Goal: Find specific page/section: Find specific page/section

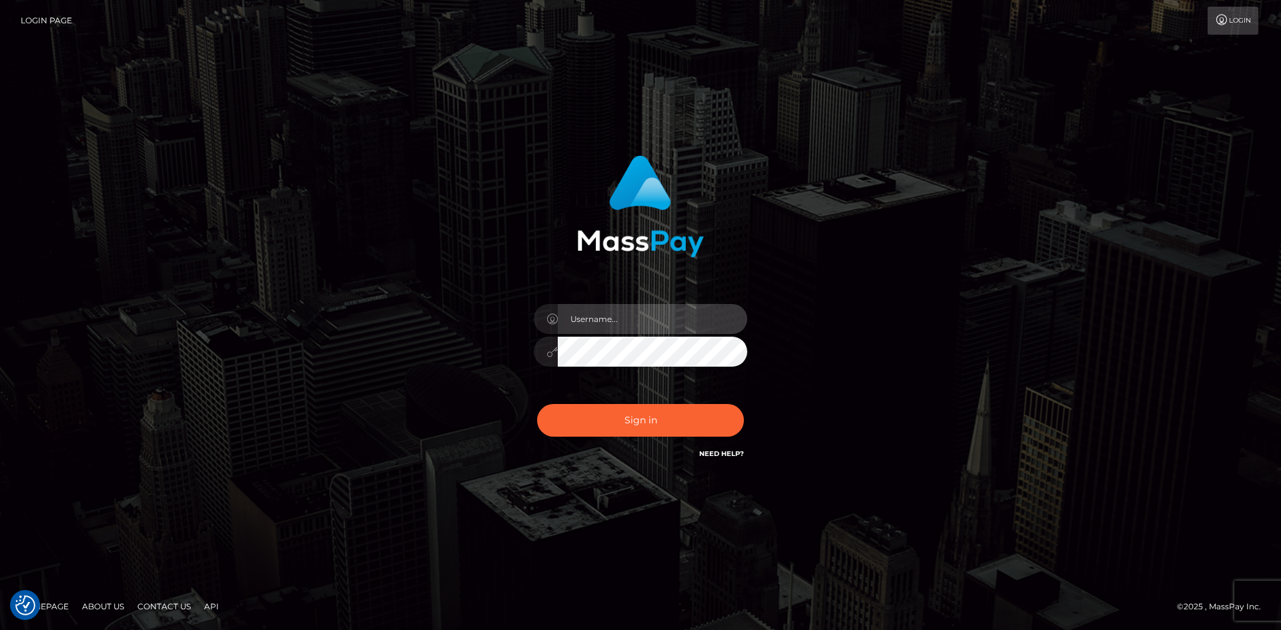
type input "alexstef"
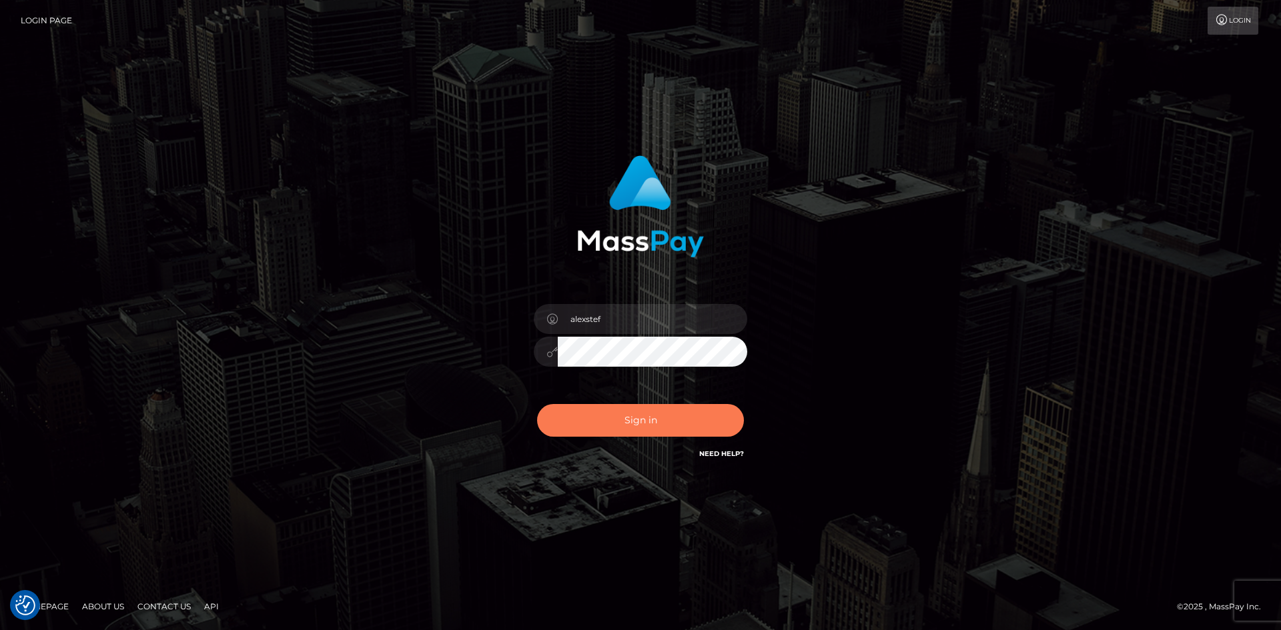
click at [652, 422] on button "Sign in" at bounding box center [640, 420] width 207 height 33
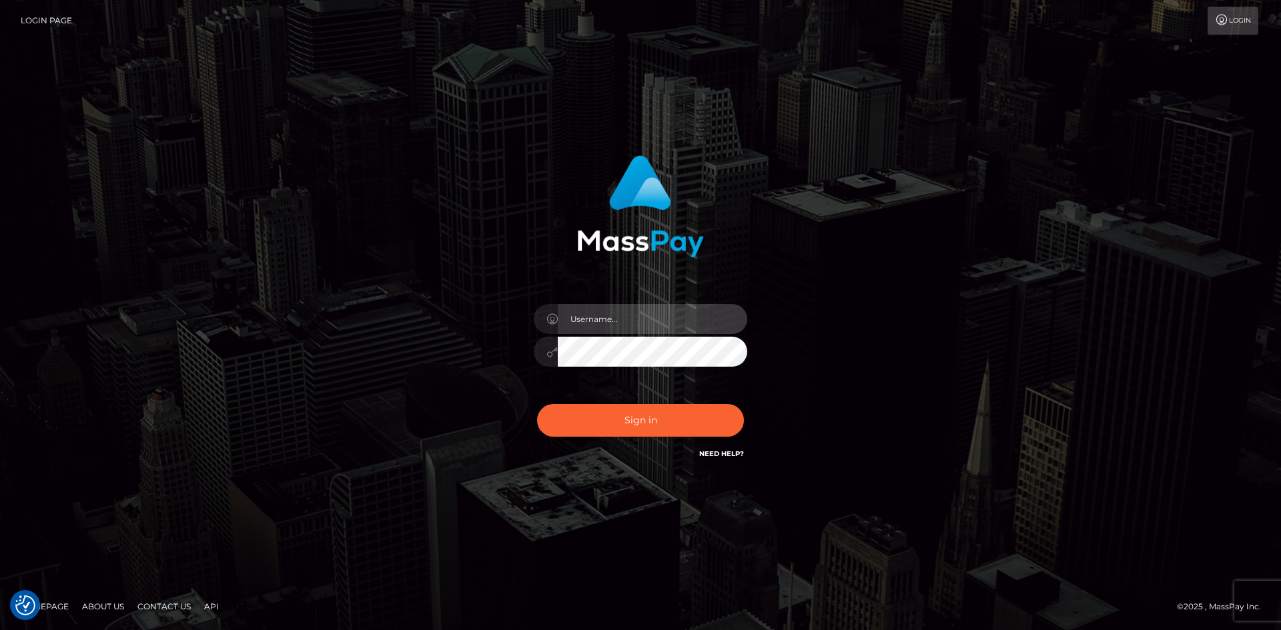
type input "alexstef"
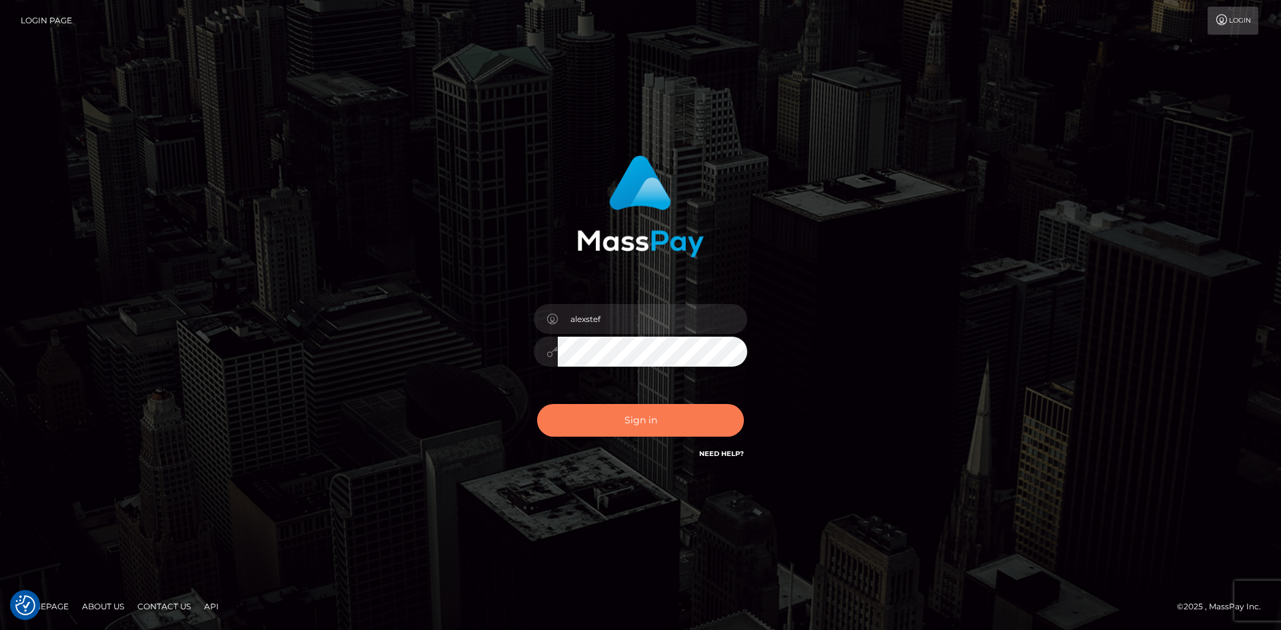
click at [650, 420] on button "Sign in" at bounding box center [640, 420] width 207 height 33
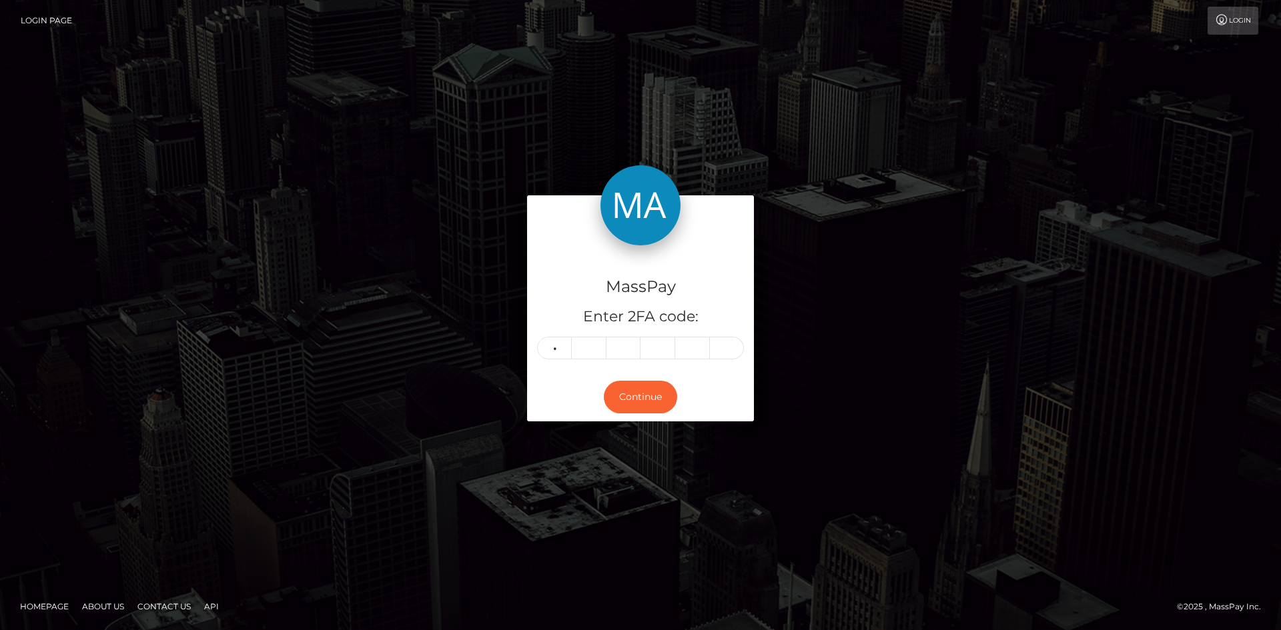
type input "0"
type input "9"
type input "7"
type input "2"
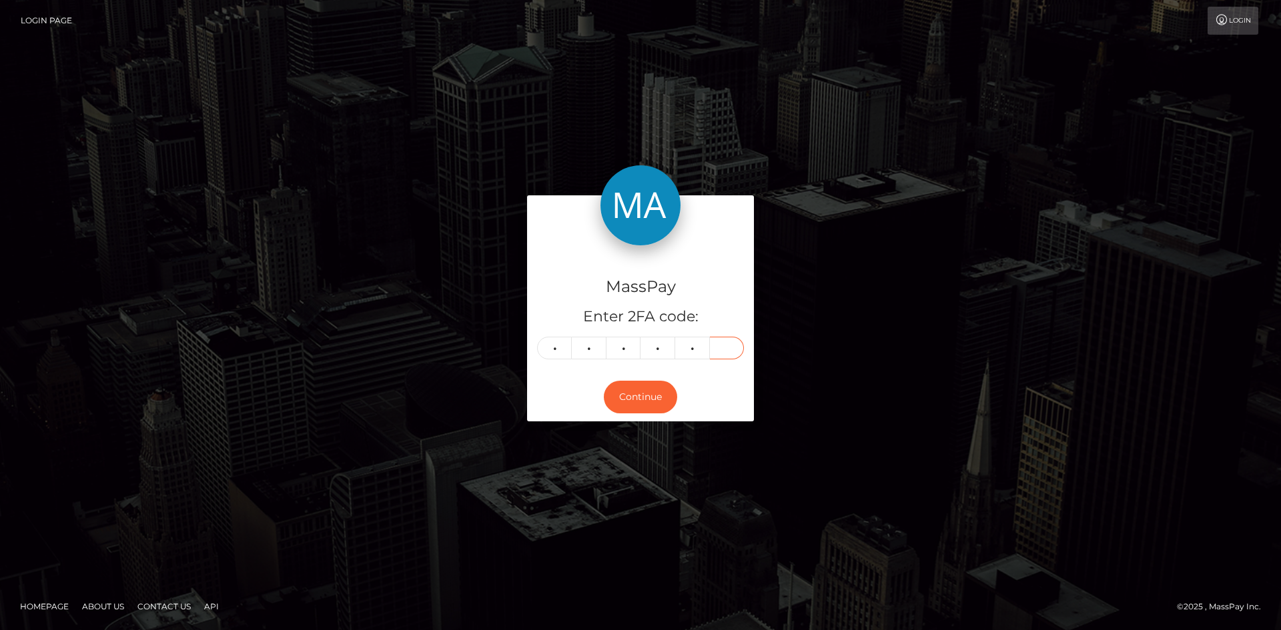
type input "9"
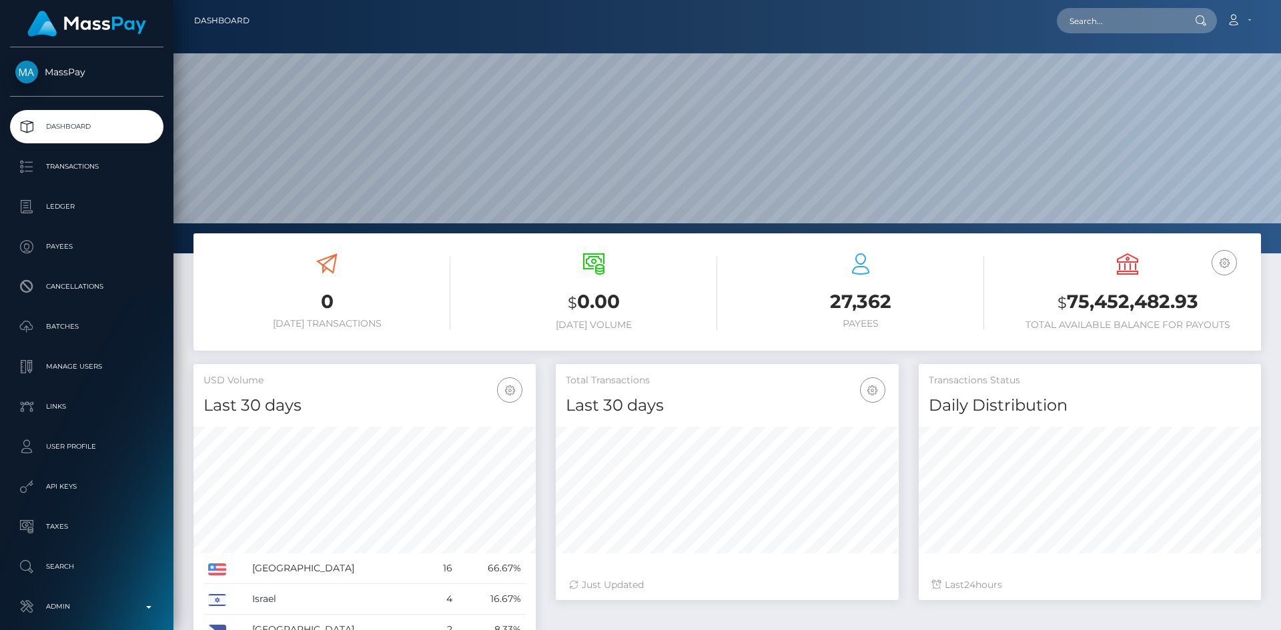
scroll to position [237, 343]
click at [1109, 30] on input "text" at bounding box center [1119, 20] width 125 height 25
paste input "poact_XxYGnuM22sXI"
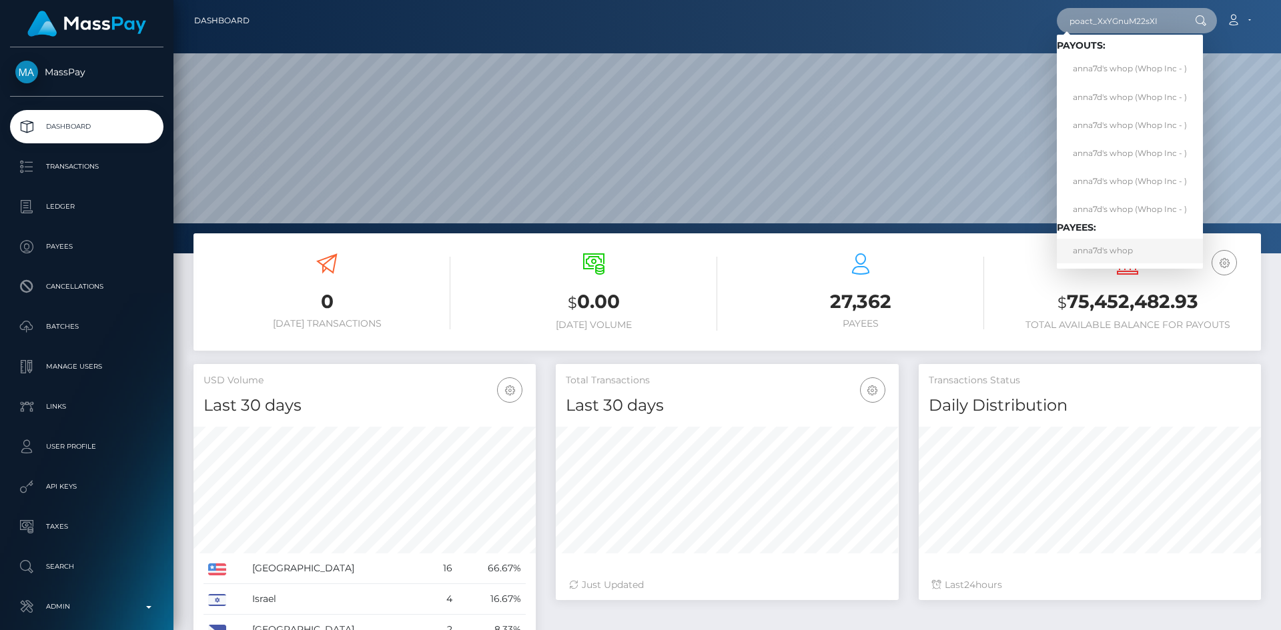
type input "poact_XxYGnuM22sXI"
drag, startPoint x: 1113, startPoint y: 254, endPoint x: 1084, endPoint y: 255, distance: 29.4
click at [1114, 254] on link "anna7d's whop" at bounding box center [1130, 251] width 146 height 25
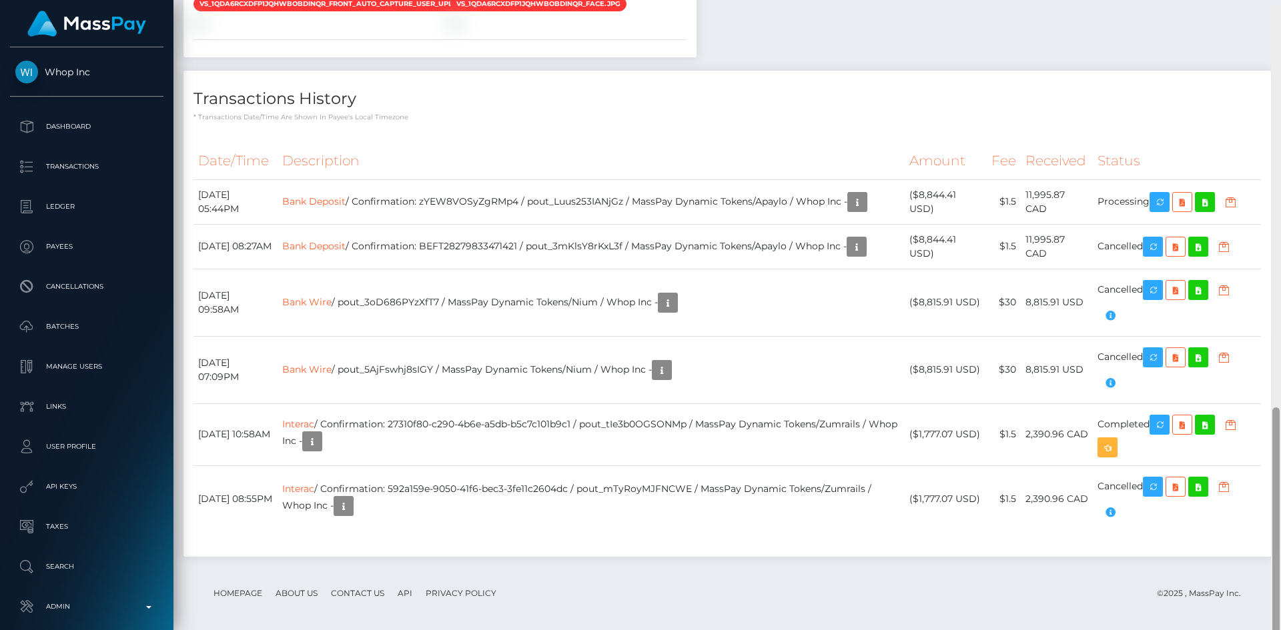
scroll to position [1103, 0]
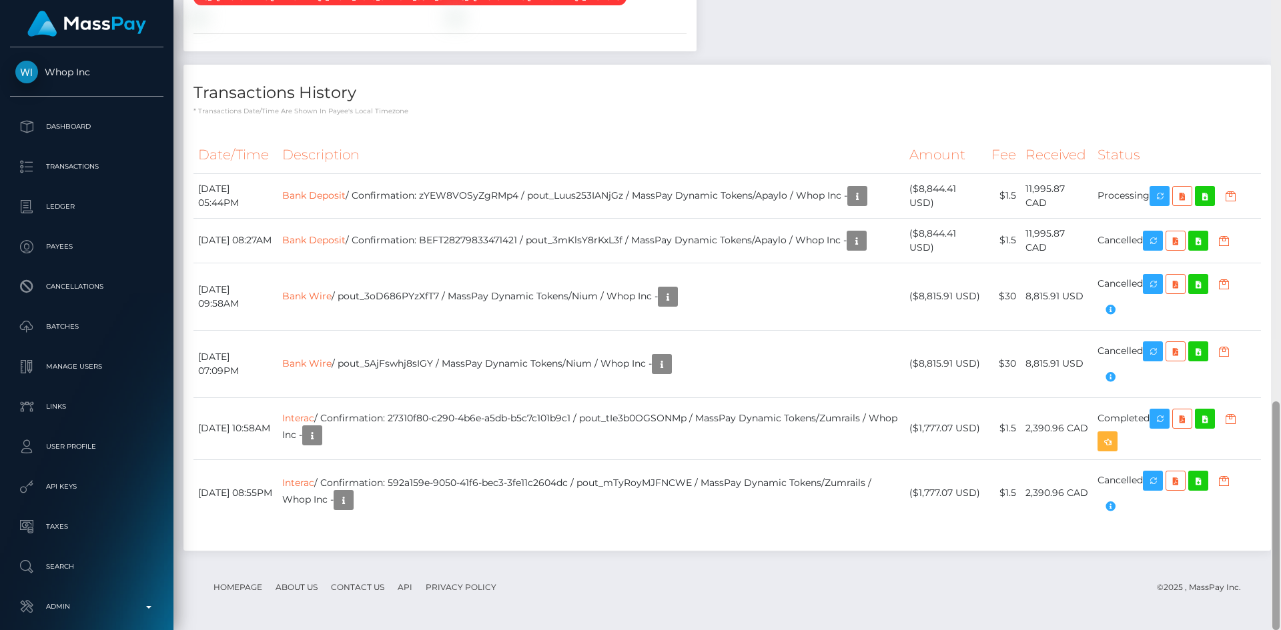
drag, startPoint x: 1277, startPoint y: 139, endPoint x: 1280, endPoint y: 525, distance: 385.6
click at [1280, 525] on div at bounding box center [1276, 315] width 10 height 630
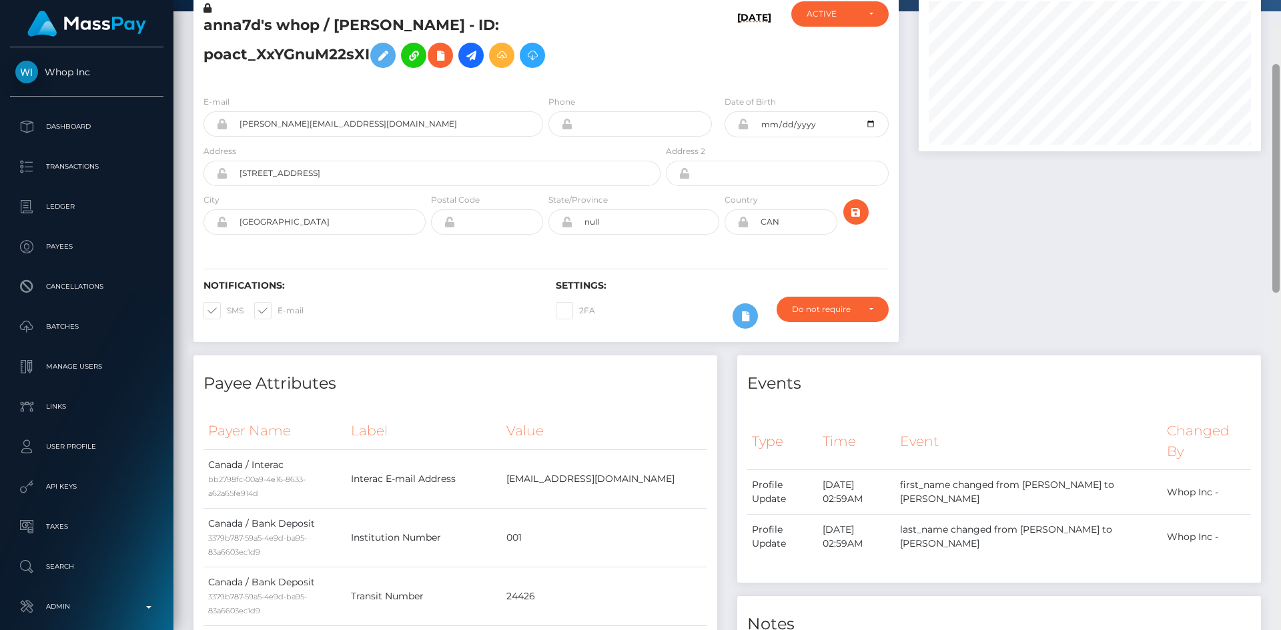
scroll to position [0, 0]
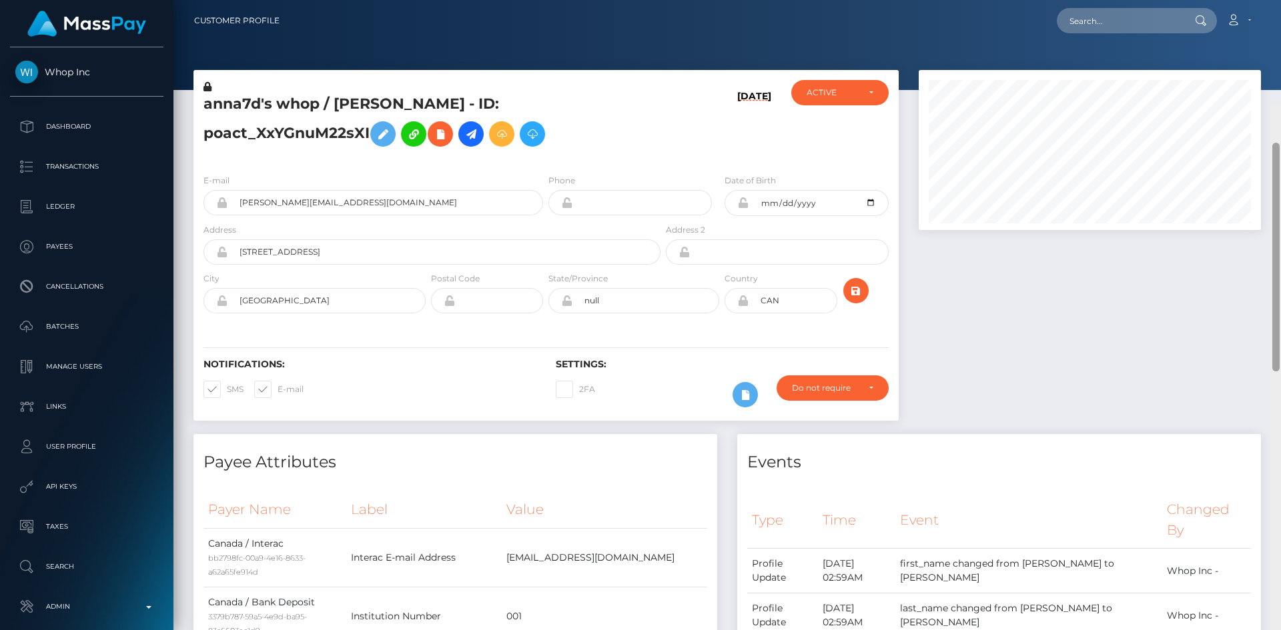
drag, startPoint x: 1276, startPoint y: 420, endPoint x: 1279, endPoint y: 0, distance: 420.3
click at [1279, 1] on div "Customer Profile Loading... Loading..." at bounding box center [726, 315] width 1107 height 630
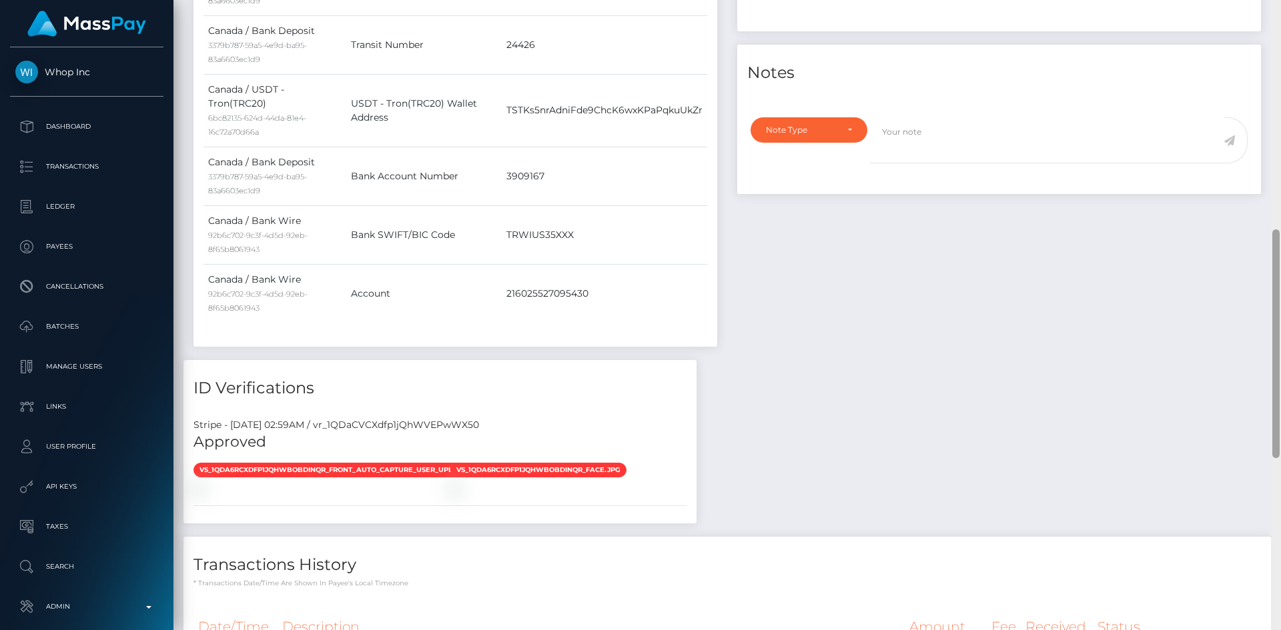
drag, startPoint x: 1280, startPoint y: 125, endPoint x: 1280, endPoint y: 247, distance: 122.1
click at [1280, 209] on div at bounding box center [1276, 315] width 10 height 630
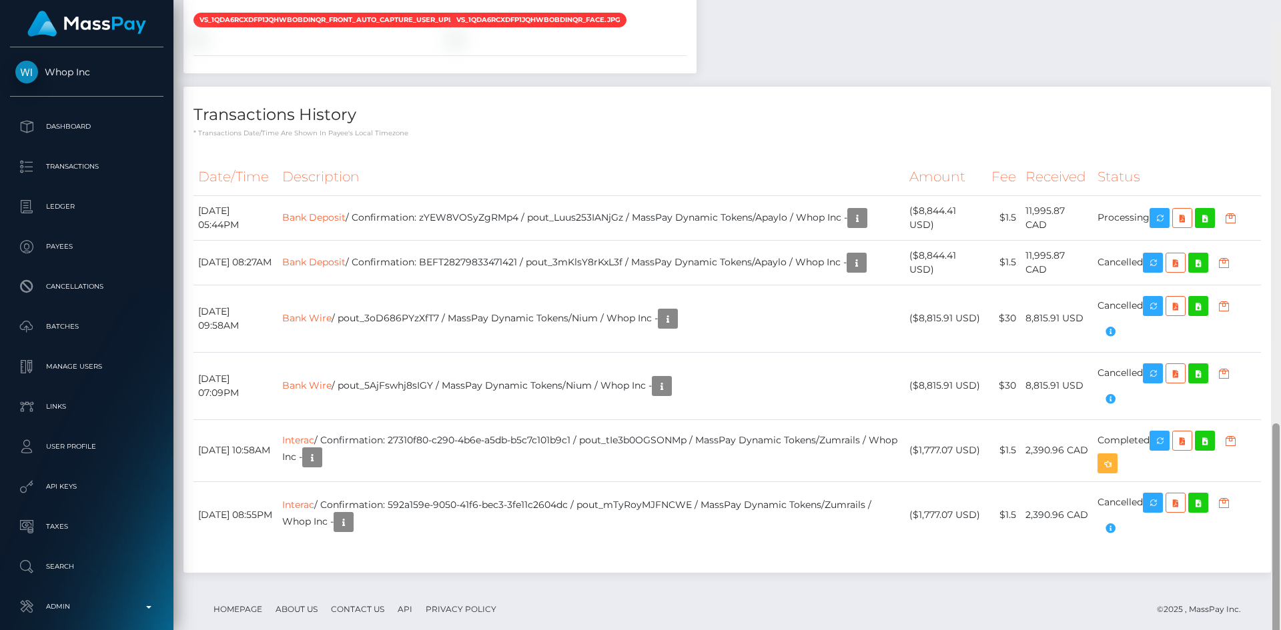
scroll to position [1103, 0]
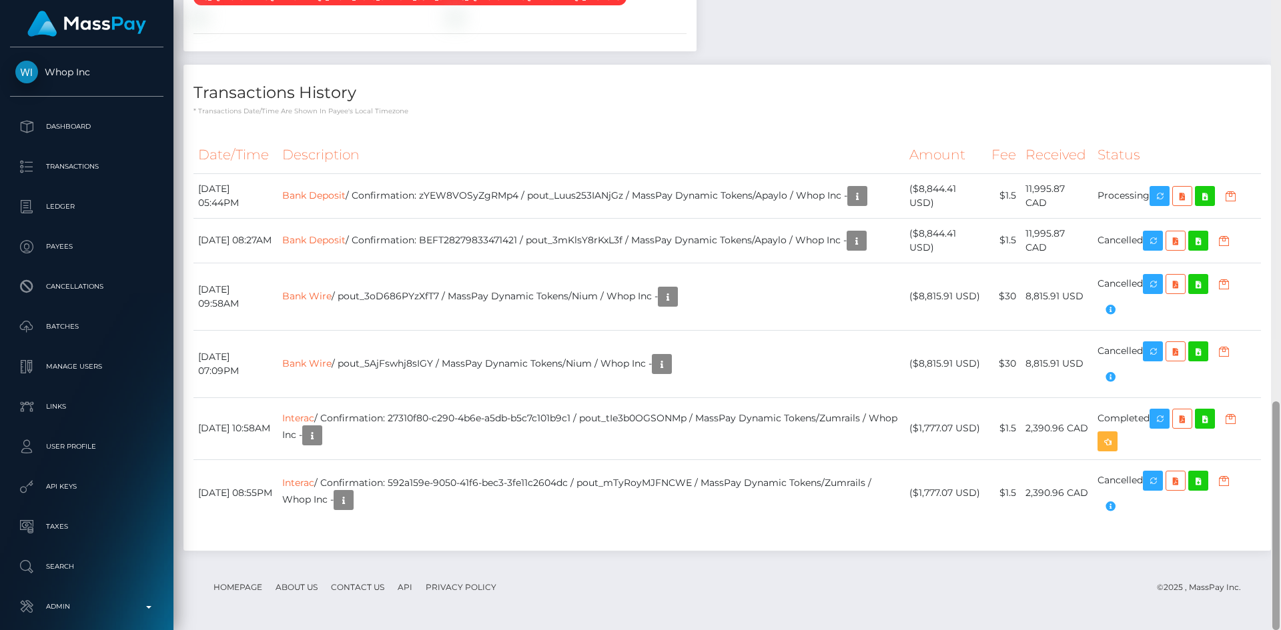
drag, startPoint x: 1277, startPoint y: 271, endPoint x: 1268, endPoint y: 475, distance: 204.3
click at [1268, 475] on div "Customer Profile Loading... Loading..." at bounding box center [726, 315] width 1107 height 630
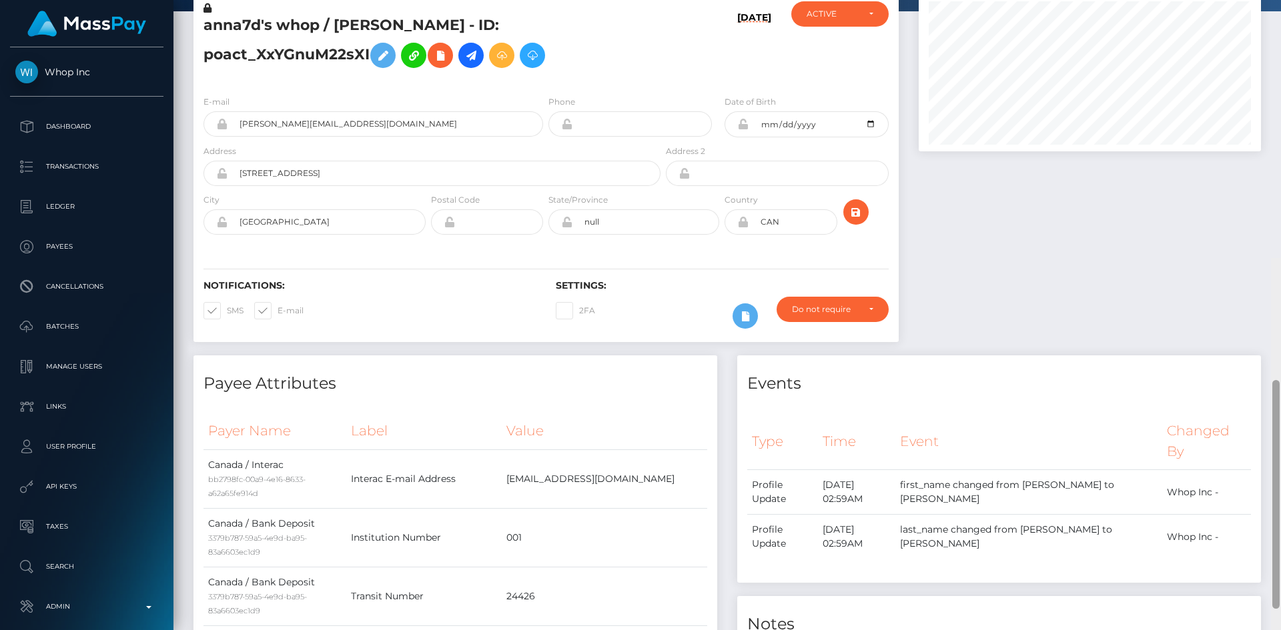
scroll to position [0, 0]
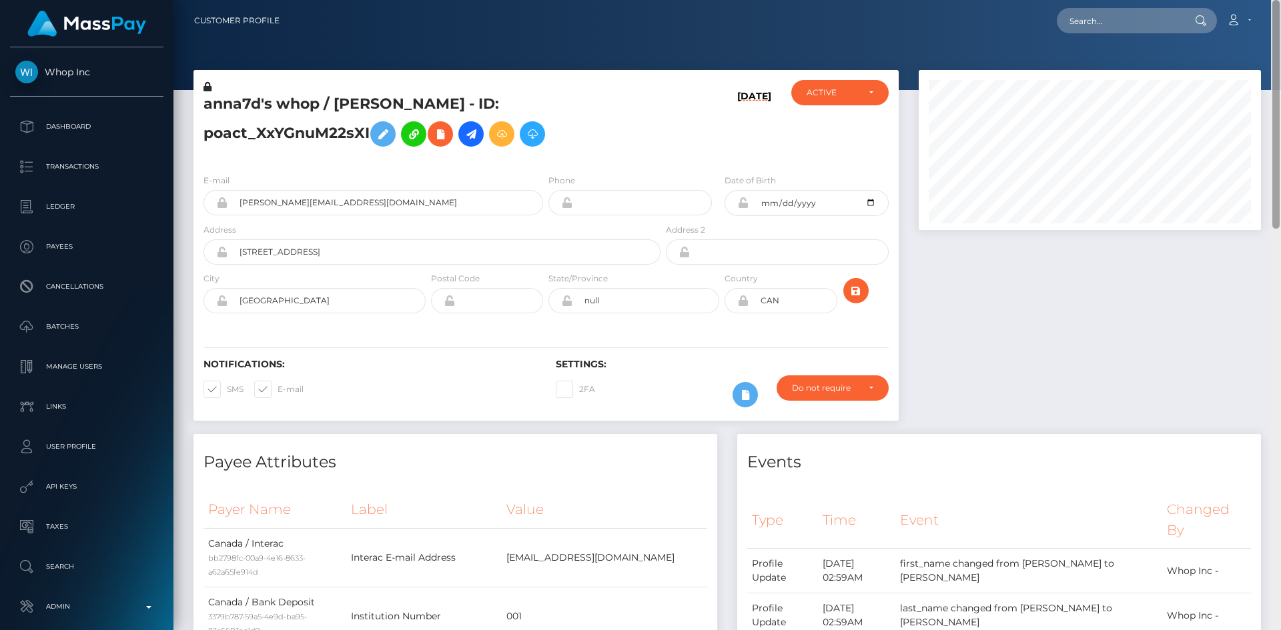
drag, startPoint x: 1275, startPoint y: 579, endPoint x: 1269, endPoint y: 79, distance: 499.7
click at [1276, 83] on div at bounding box center [1275, 114] width 7 height 229
